Goal: Book appointment/travel/reservation

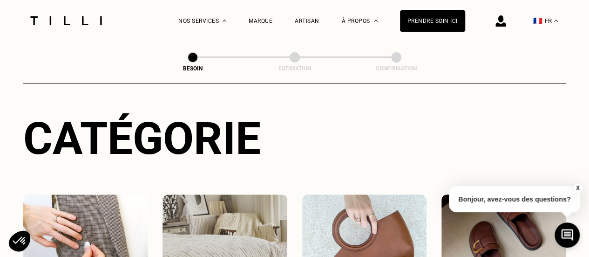
scroll to position [186, 0]
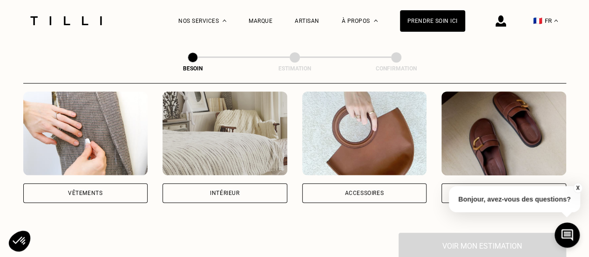
click at [99, 183] on div "Vêtements" at bounding box center [85, 193] width 125 height 20
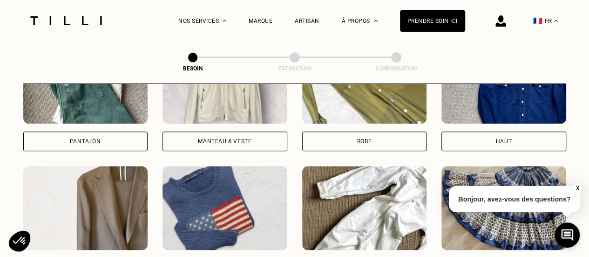
scroll to position [444, 0]
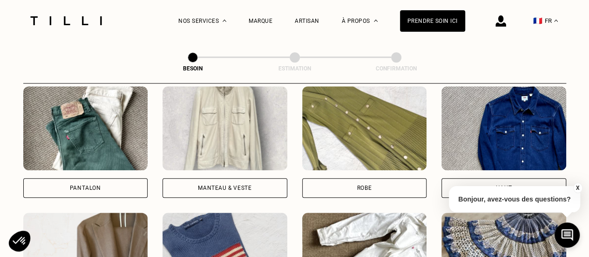
click at [227, 185] on div "Manteau & Veste" at bounding box center [225, 188] width 54 height 6
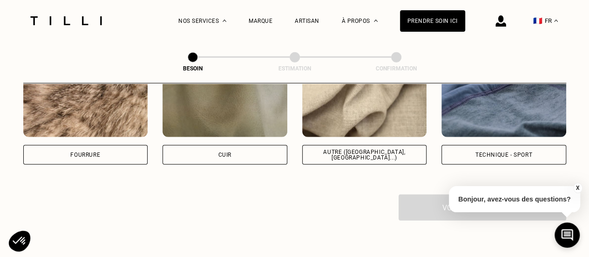
scroll to position [1183, 0]
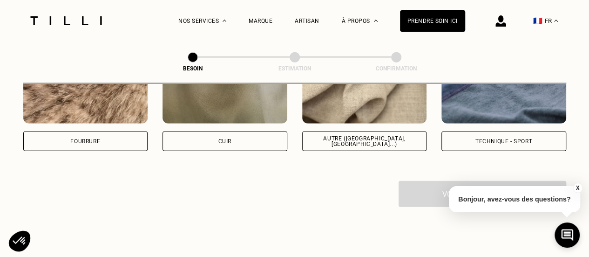
click at [106, 135] on div "Fourrure" at bounding box center [85, 141] width 125 height 20
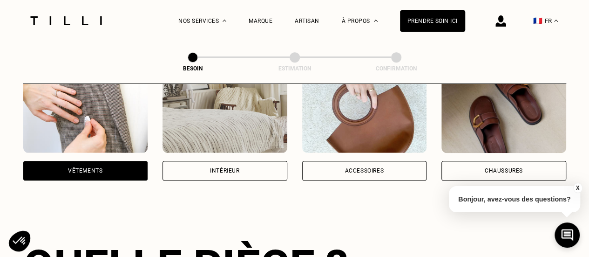
scroll to position [251, 0]
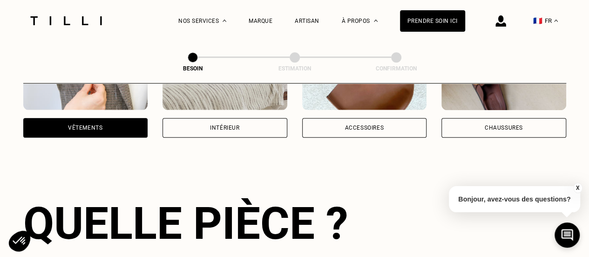
click at [348, 125] on div "Accessoires" at bounding box center [364, 128] width 39 height 6
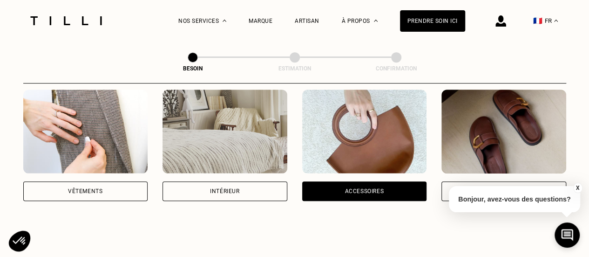
scroll to position [211, 0]
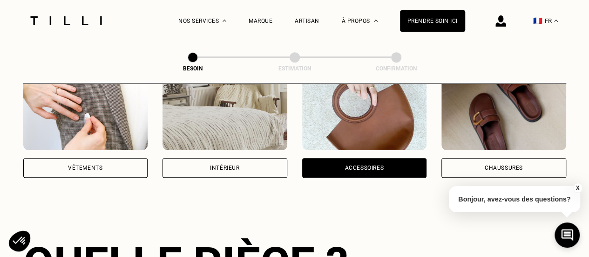
click at [98, 165] on div "Vêtements" at bounding box center [85, 168] width 34 height 6
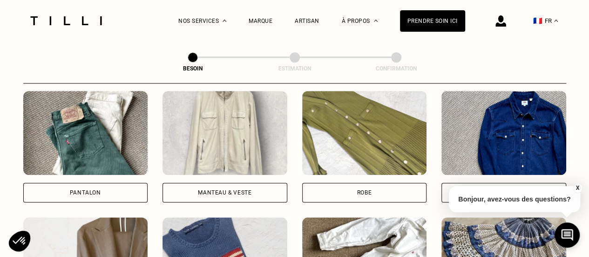
scroll to position [491, 0]
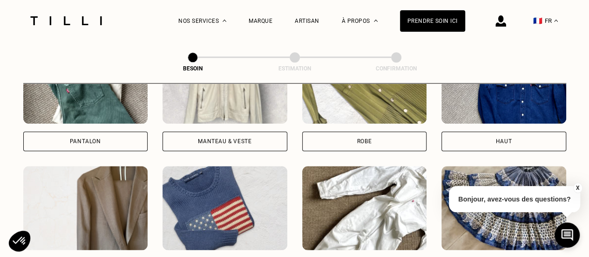
click at [122, 135] on div "Pantalon" at bounding box center [85, 141] width 125 height 20
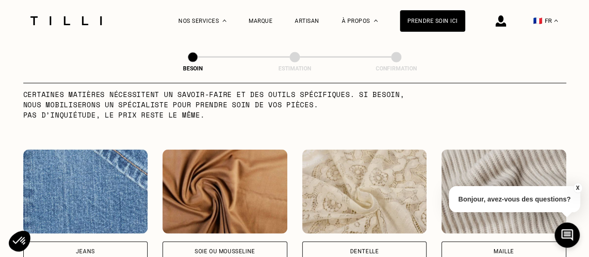
scroll to position [996, 0]
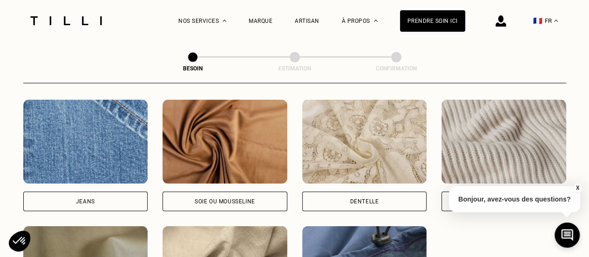
click at [122, 191] on div "Jeans" at bounding box center [85, 201] width 125 height 20
select select "FR"
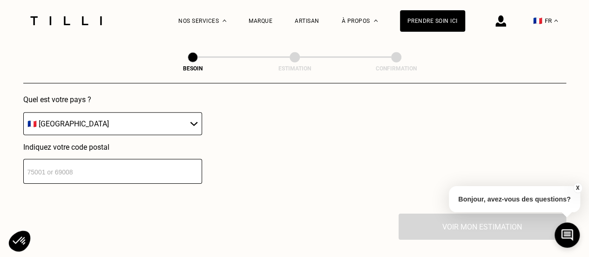
scroll to position [1390, 0]
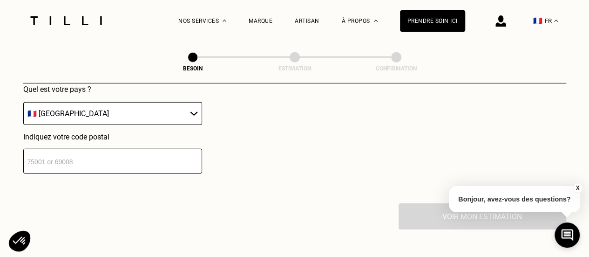
click at [122, 108] on select "🇩🇪 [GEOGRAPHIC_DATA] 🇦🇹 [GEOGRAPHIC_DATA] 🇧🇪 [GEOGRAPHIC_DATA] 🇧🇬 Bulgarie 🇨🇾 C…" at bounding box center [112, 113] width 179 height 23
click at [23, 102] on select "🇩🇪 [GEOGRAPHIC_DATA] 🇦🇹 [GEOGRAPHIC_DATA] 🇧🇪 [GEOGRAPHIC_DATA] 🇧🇬 Bulgarie 🇨🇾 C…" at bounding box center [112, 113] width 179 height 23
click at [146, 160] on input "number" at bounding box center [112, 161] width 179 height 25
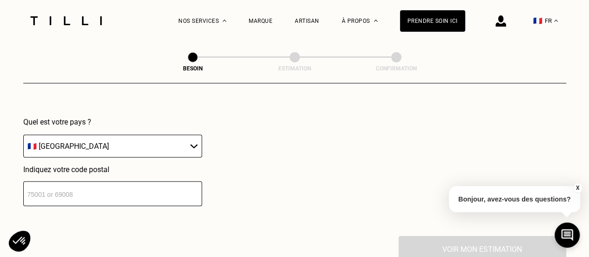
scroll to position [1297, 0]
